Goal: Communication & Community: Answer question/provide support

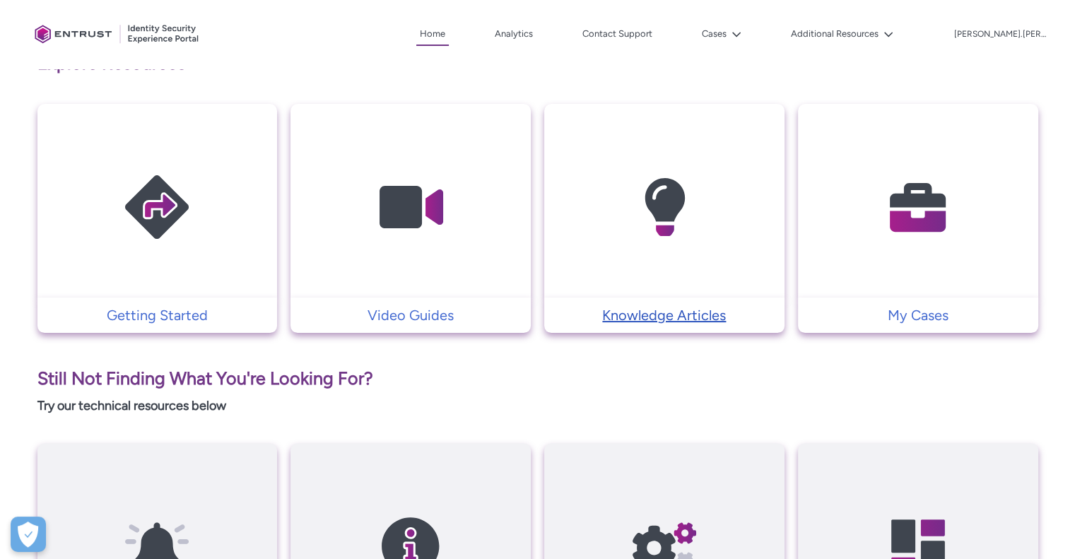
scroll to position [215, 0]
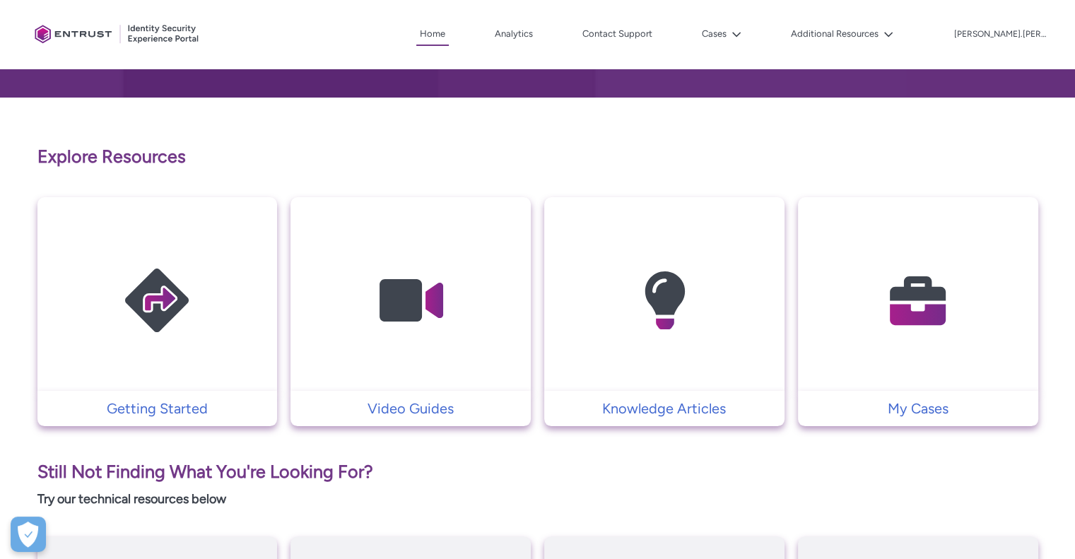
click at [678, 384] on td at bounding box center [664, 294] width 240 height 194
click at [659, 420] on td "Knowledge Articles" at bounding box center [664, 408] width 240 height 35
click at [661, 403] on p "Knowledge Articles" at bounding box center [664, 408] width 226 height 21
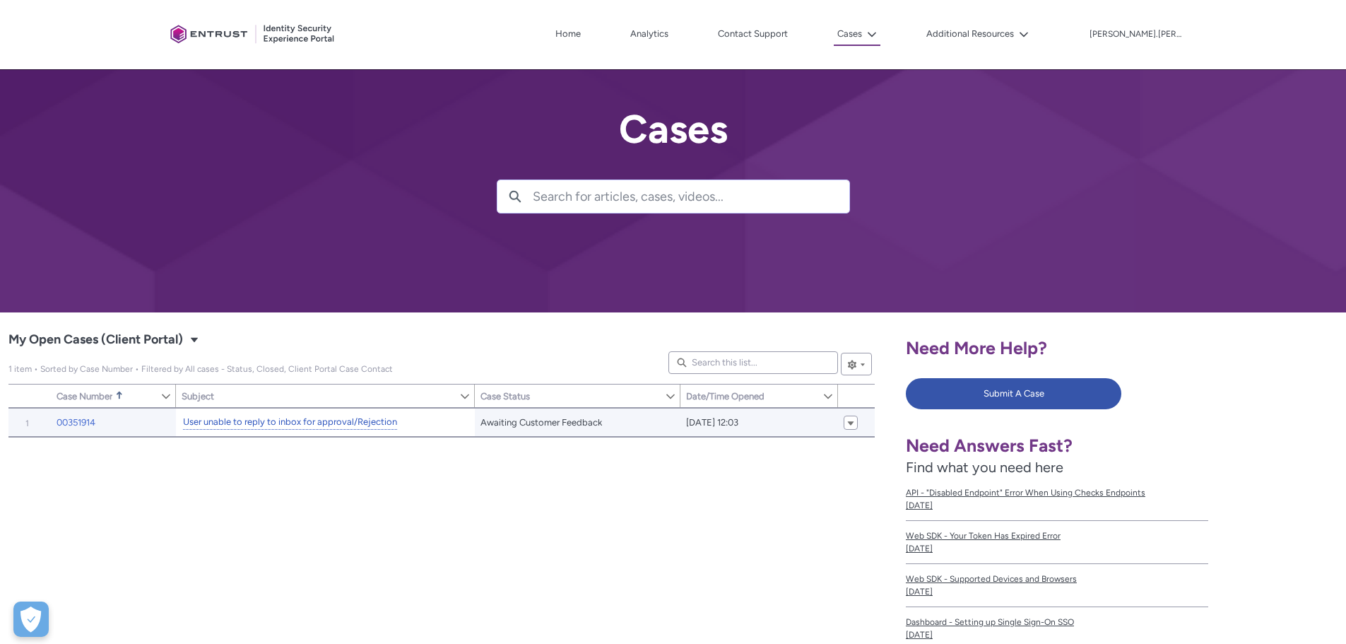
click at [277, 424] on link "User unable to reply to inbox for approval/Rejection" at bounding box center [290, 422] width 214 height 15
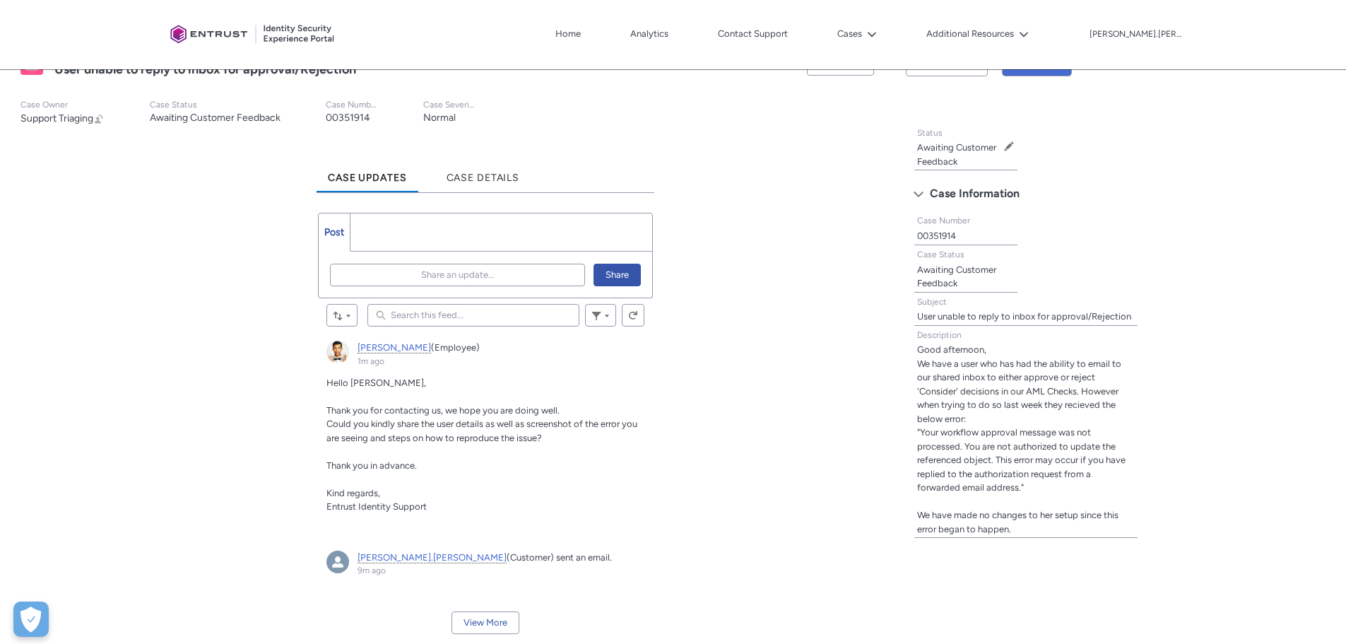
scroll to position [283, 0]
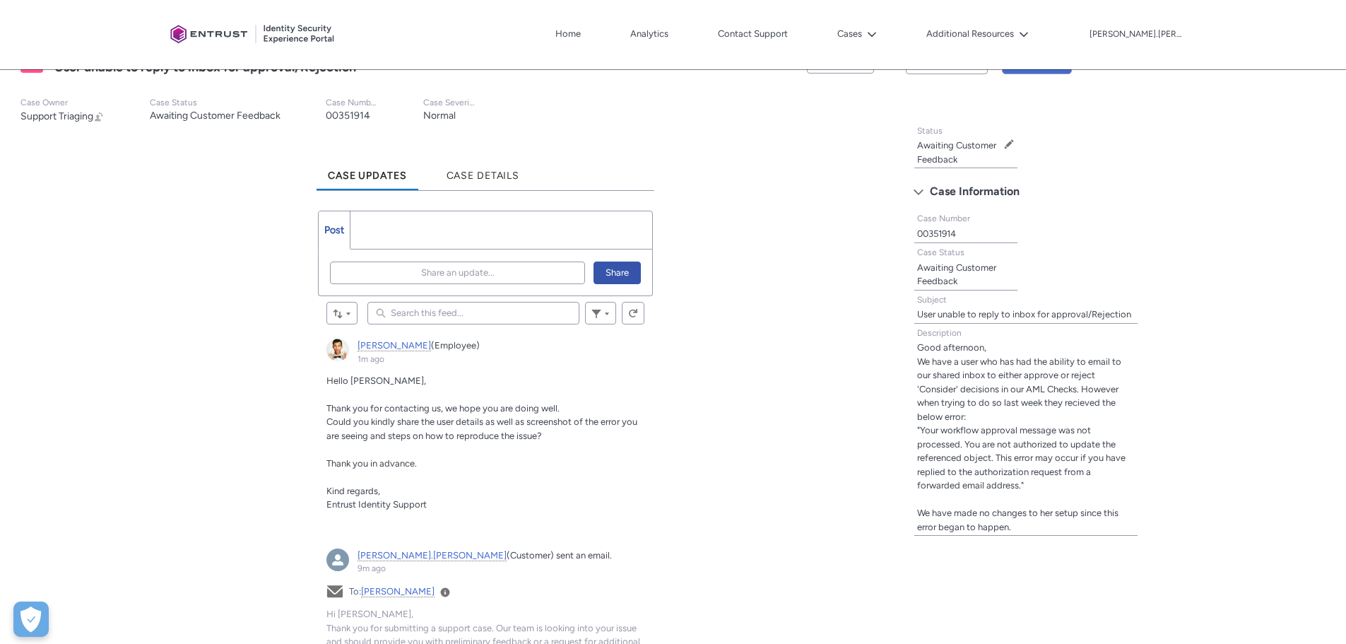
click at [466, 216] on ul "Post More" at bounding box center [485, 230] width 335 height 39
click at [461, 266] on span "Share an update..." at bounding box center [457, 272] width 73 height 21
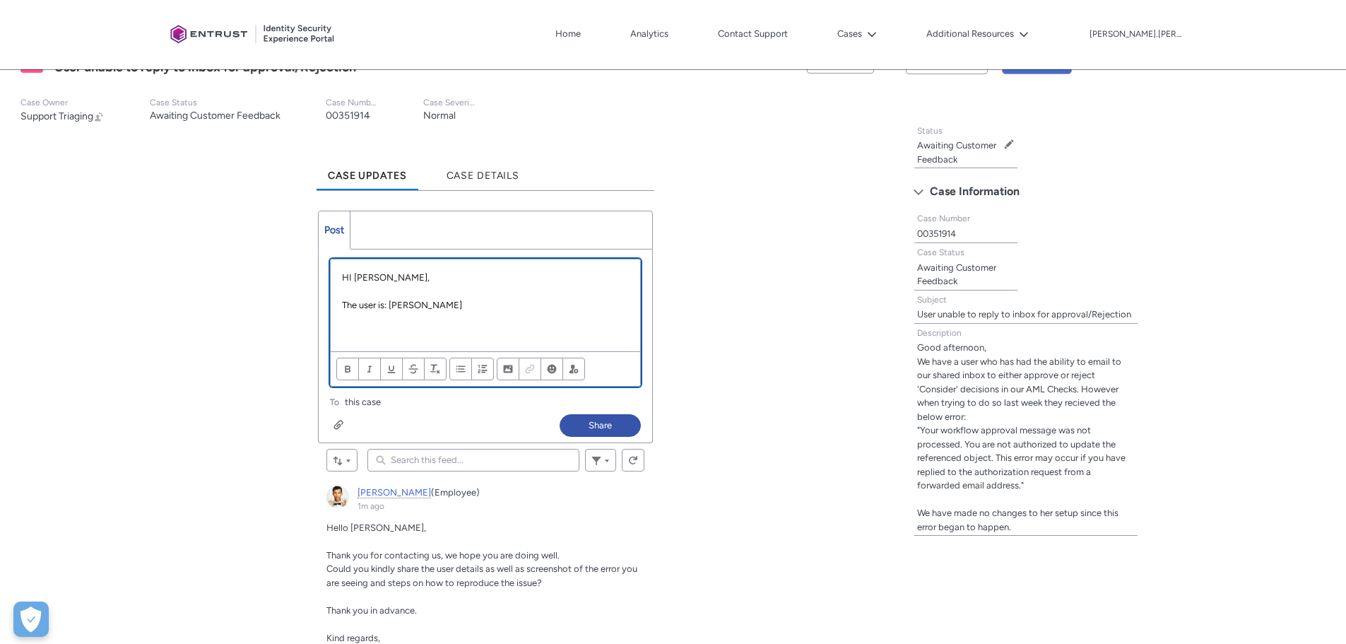
click at [512, 329] on p "Chatter Publisher" at bounding box center [485, 333] width 287 height 14
paste div "Chatter Publisher"
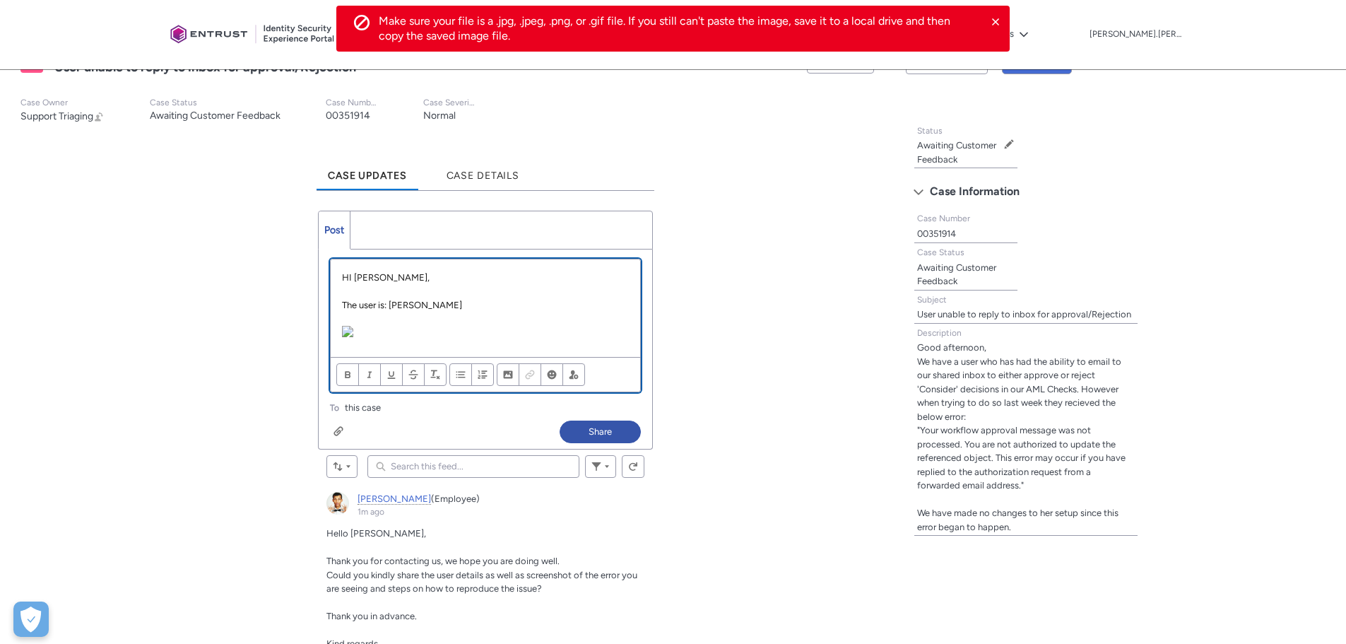
click at [513, 329] on p "Chatter Publisher" at bounding box center [485, 331] width 287 height 11
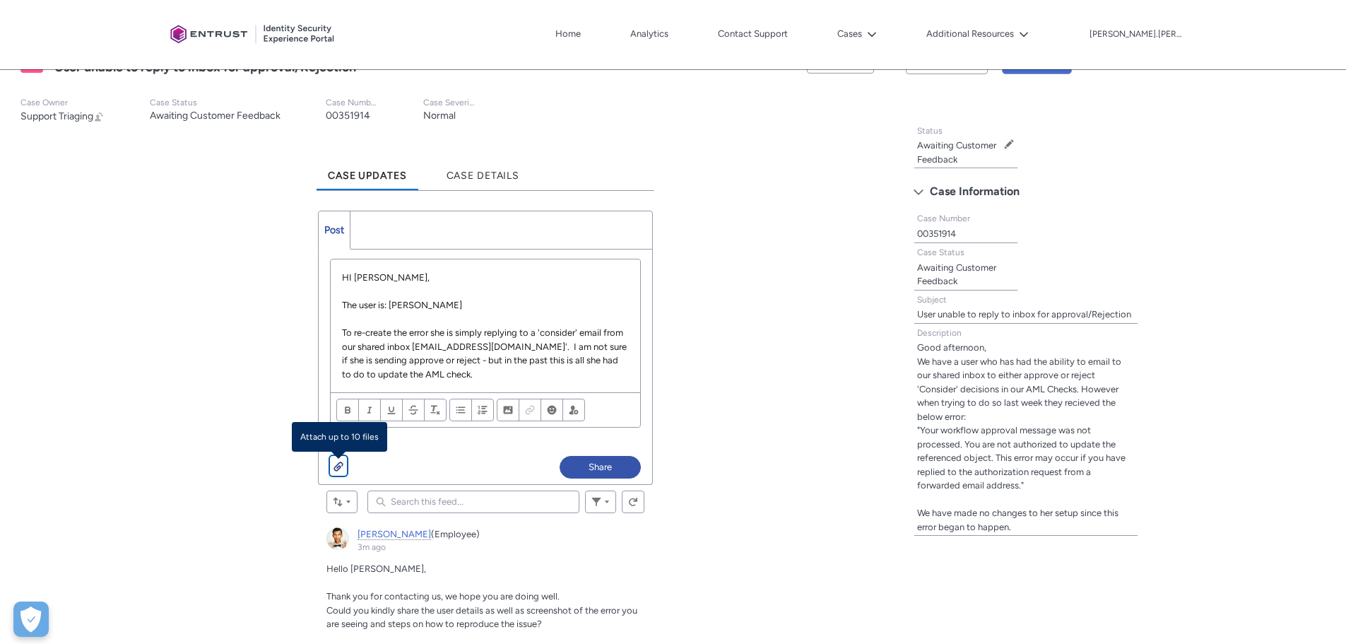
click at [338, 463] on div "Chatter Publisher" at bounding box center [339, 465] width 10 height 11
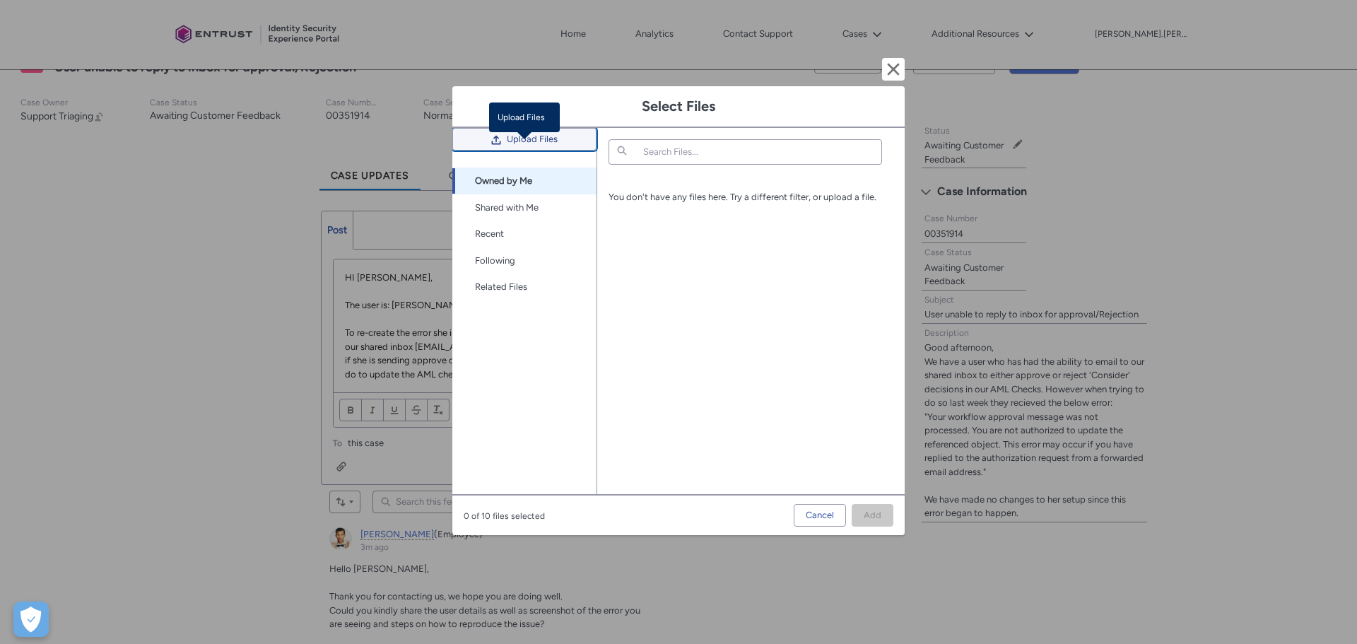
click at [528, 149] on span "Upload Files" at bounding box center [532, 139] width 51 height 21
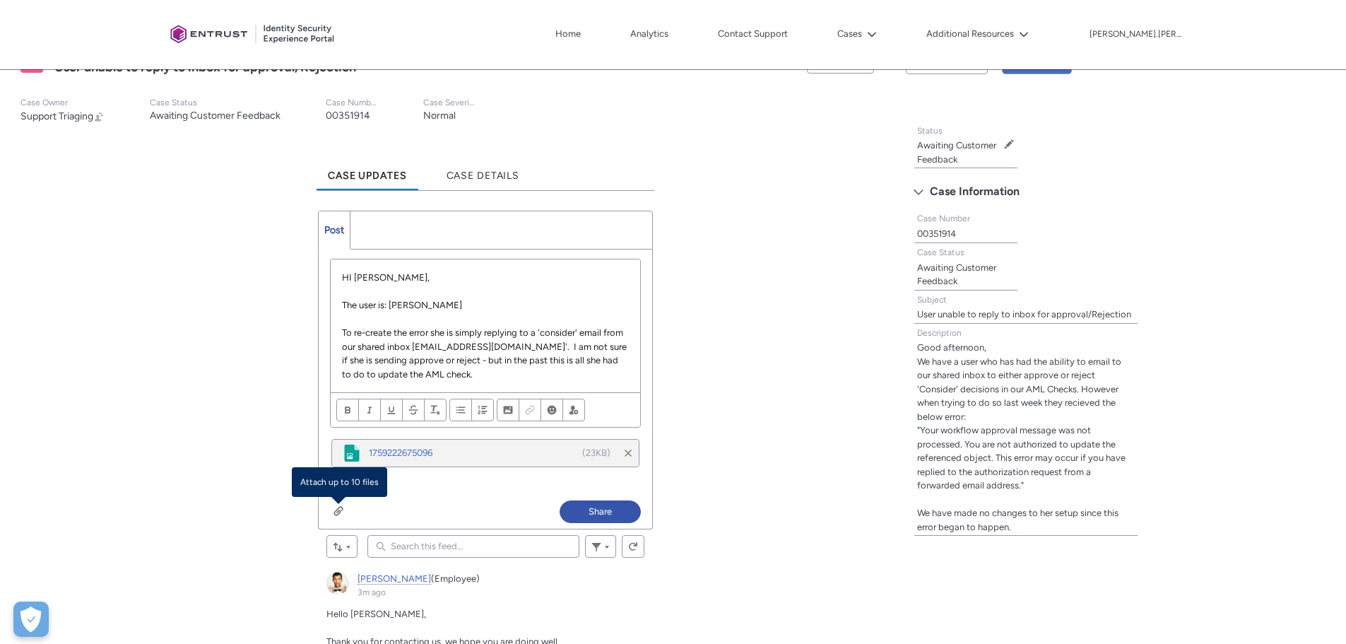
click at [467, 374] on p "To re-create the error she is simply replying to a 'consider' email from our sh…" at bounding box center [485, 353] width 287 height 55
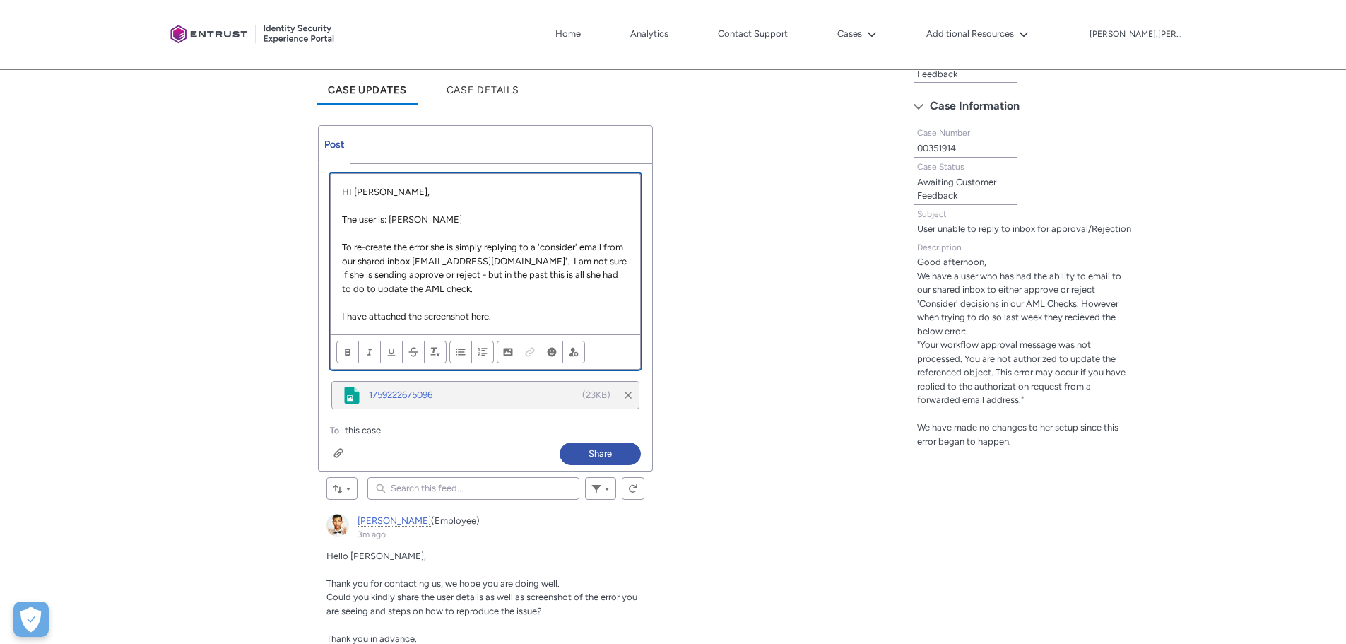
scroll to position [353, 0]
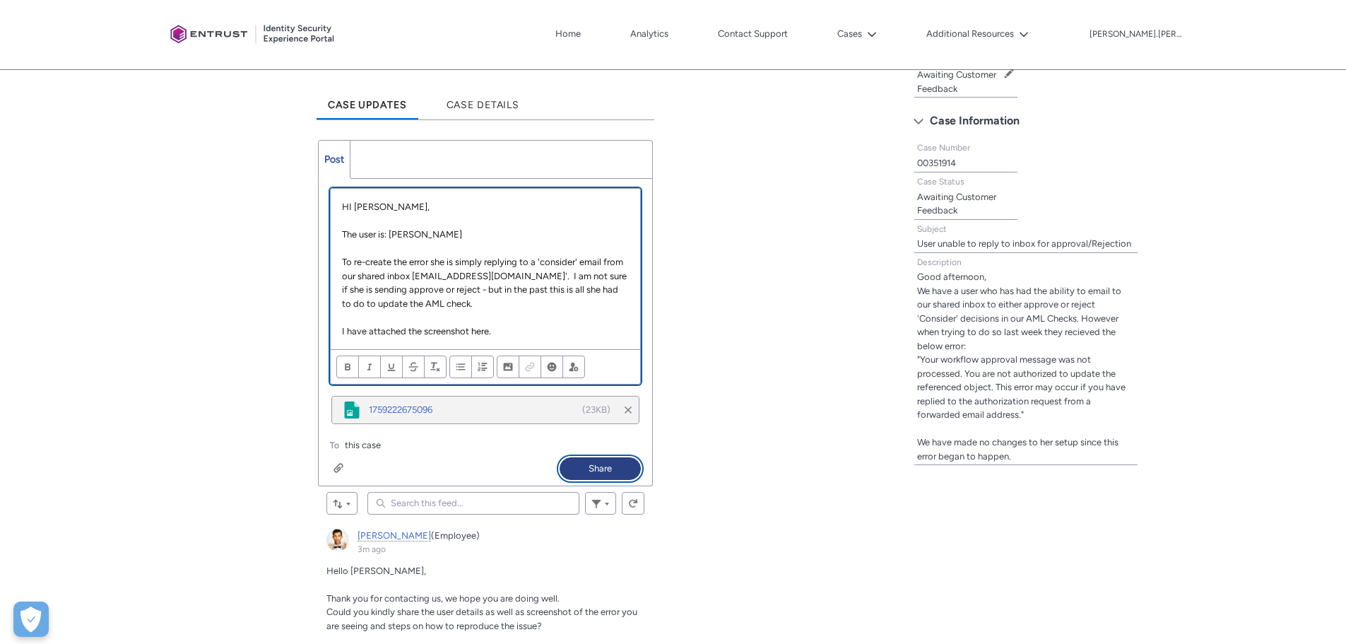
click at [606, 473] on button "Share" at bounding box center [600, 468] width 81 height 23
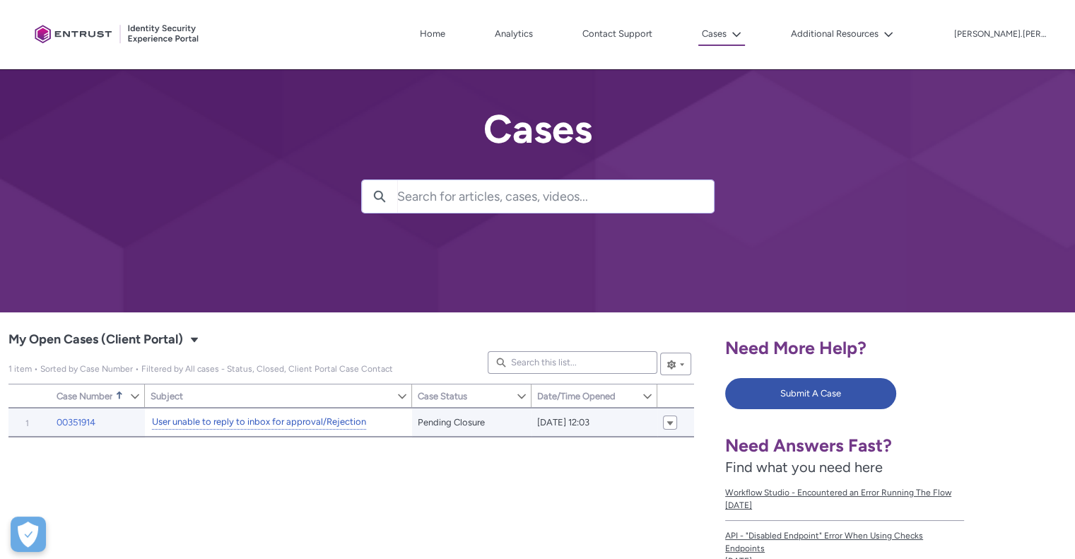
click at [245, 421] on link "User unable to reply to inbox for approval/Rejection" at bounding box center [259, 422] width 214 height 15
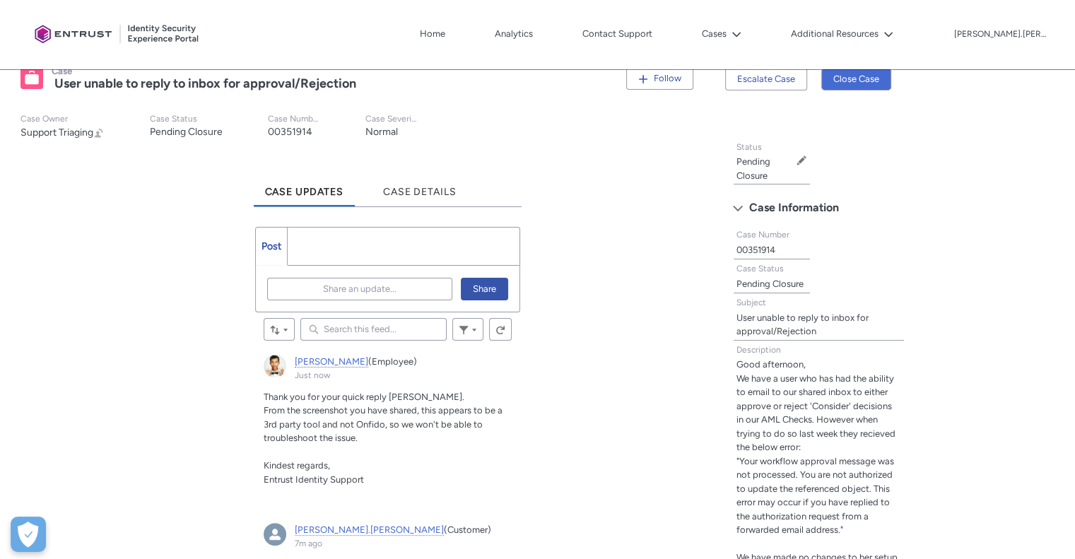
scroll to position [353, 0]
